Goal: Task Accomplishment & Management: Complete application form

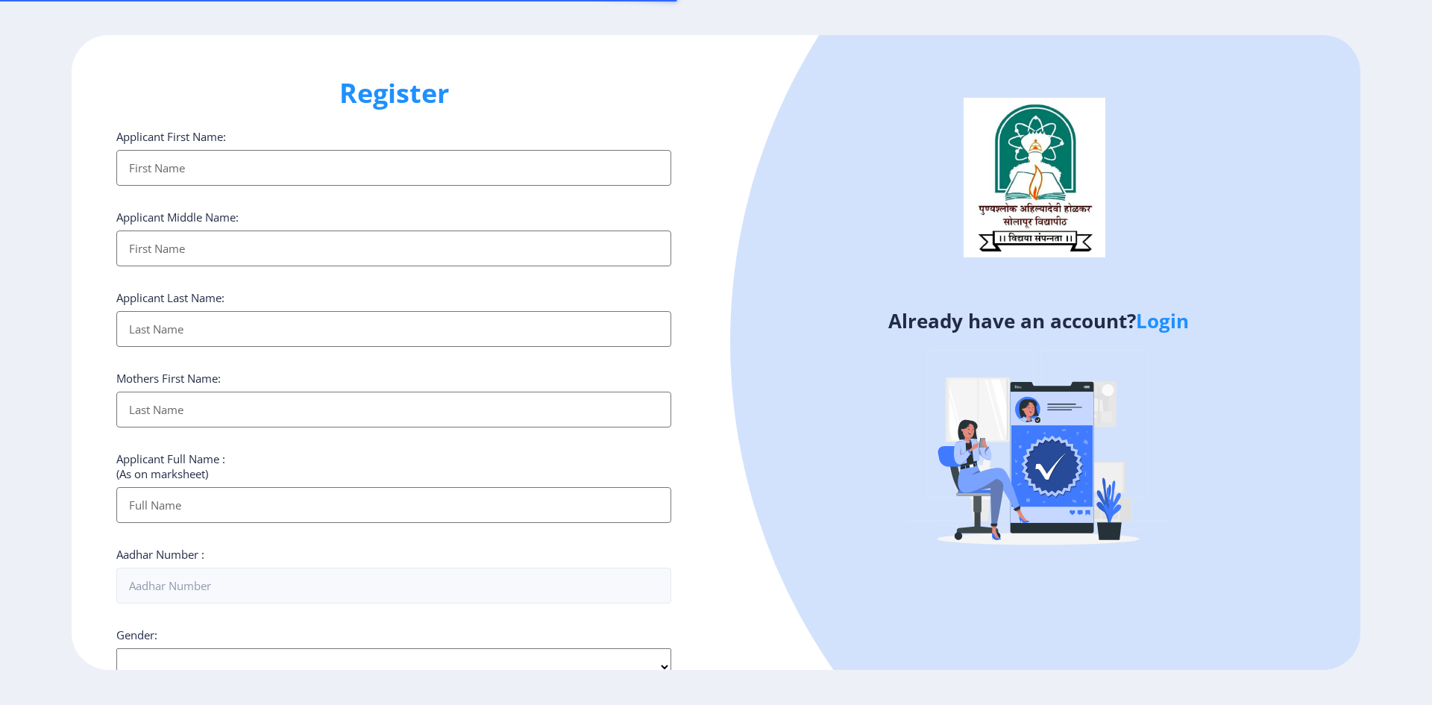
select select
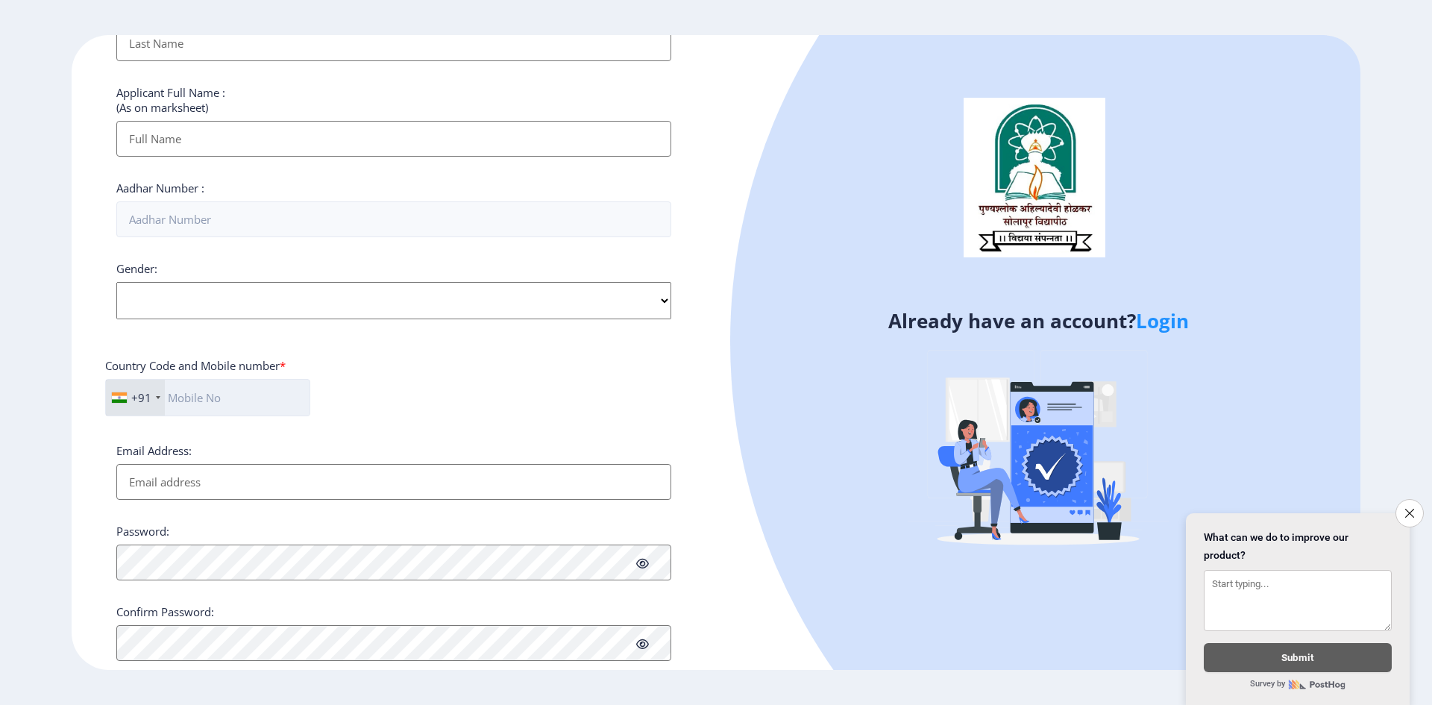
scroll to position [403, 0]
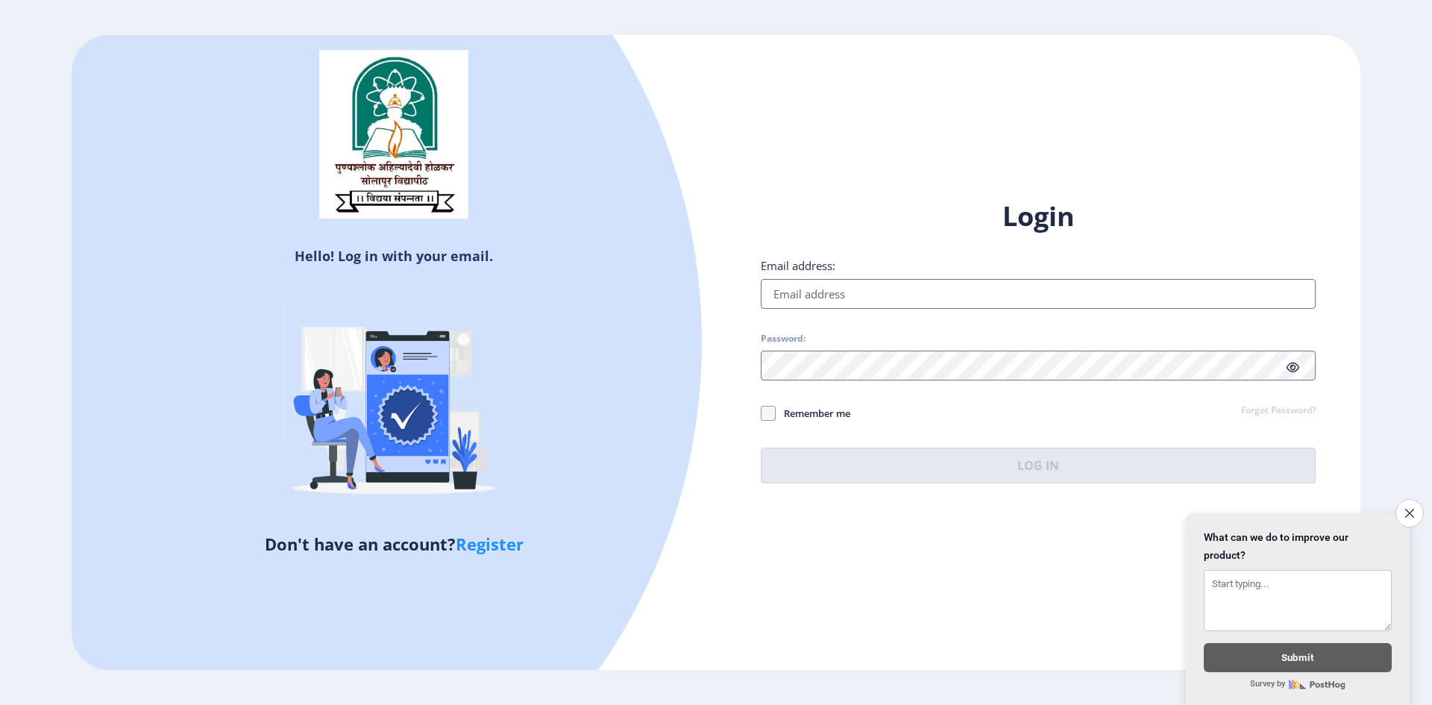
click at [820, 297] on input "Email address:" at bounding box center [1038, 294] width 555 height 30
click at [865, 589] on div "Hello! Log in with your email. Don't have an account? Register Login Email addr…" at bounding box center [716, 352] width 1288 height 635
click at [1403, 506] on button "Close survey" at bounding box center [1409, 512] width 31 height 31
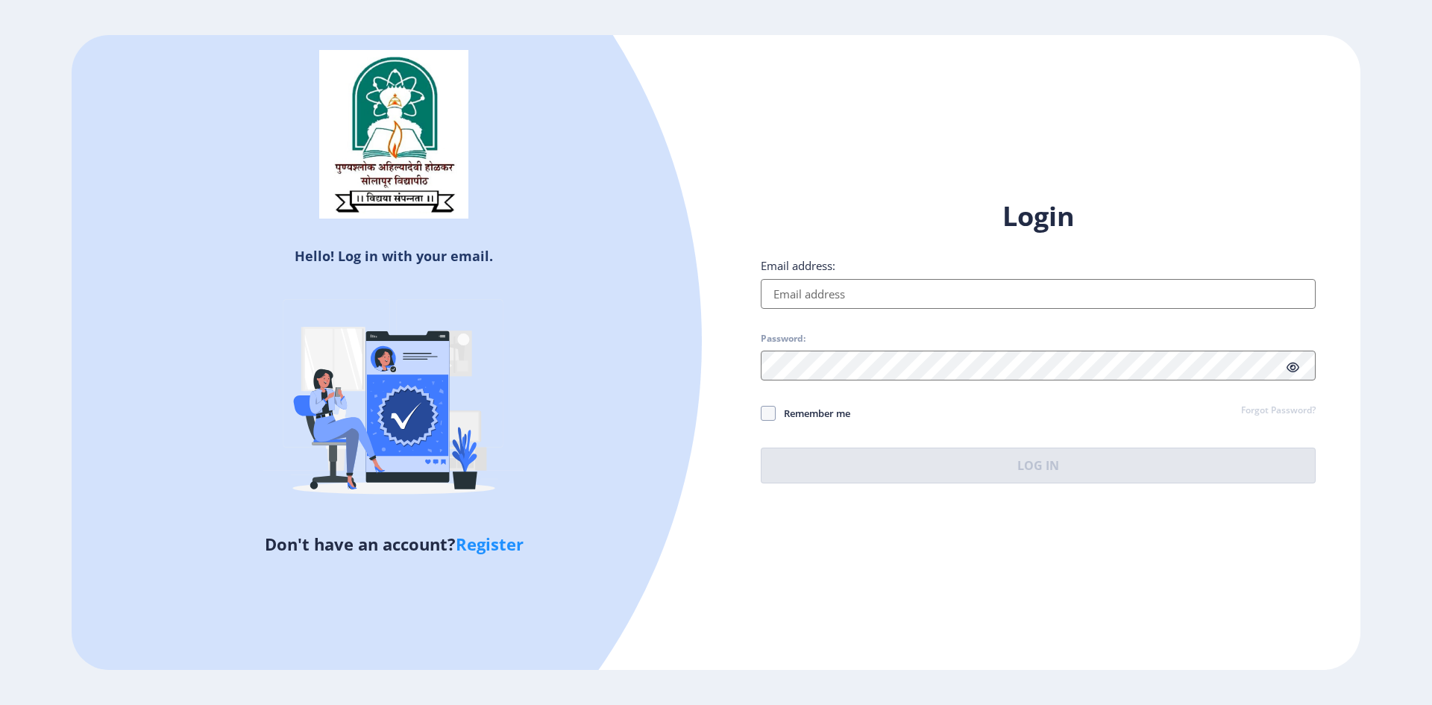
click at [1134, 575] on div "Hello! Log in with your email. Don't have an account? Register Login Email addr…" at bounding box center [716, 352] width 1288 height 635
click at [855, 302] on input "Email address:" at bounding box center [1038, 294] width 555 height 30
